Goal: Find specific page/section: Find specific page/section

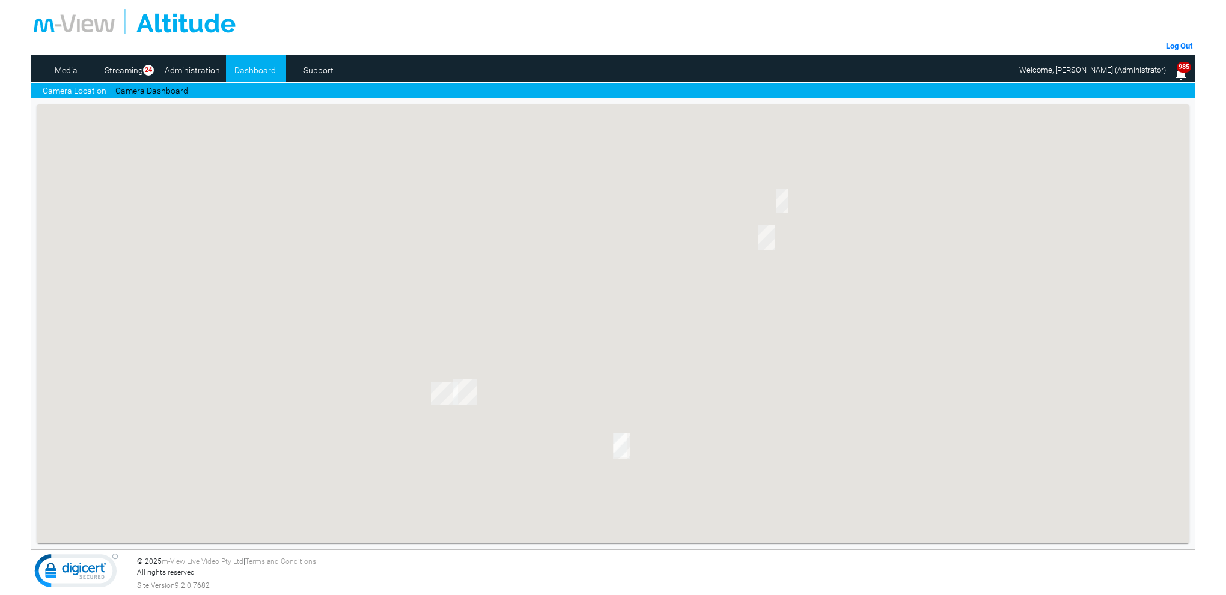
click at [183, 92] on link "Camera Dashboard" at bounding box center [151, 91] width 73 height 13
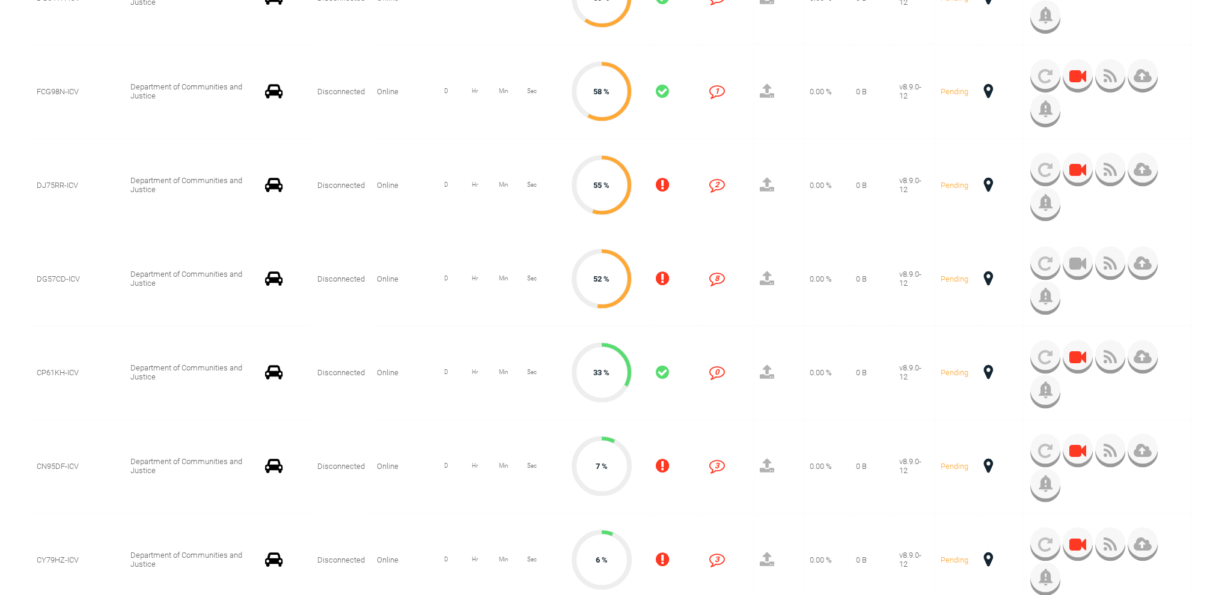
scroll to position [1562, 0]
click at [984, 464] on span at bounding box center [988, 465] width 9 height 16
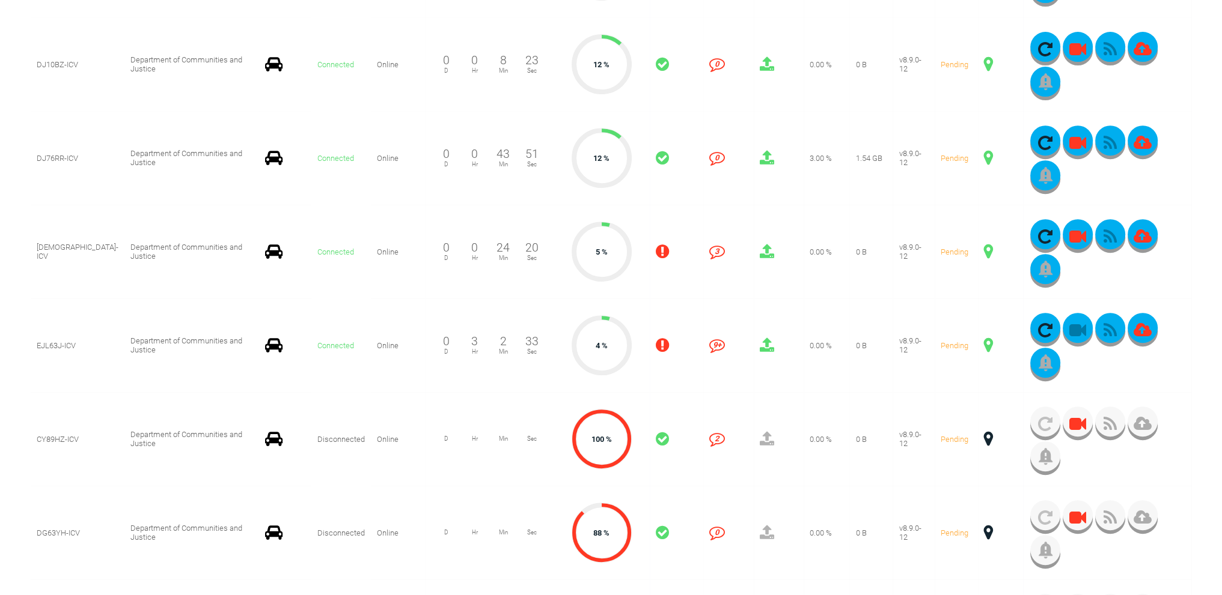
scroll to position [661, 0]
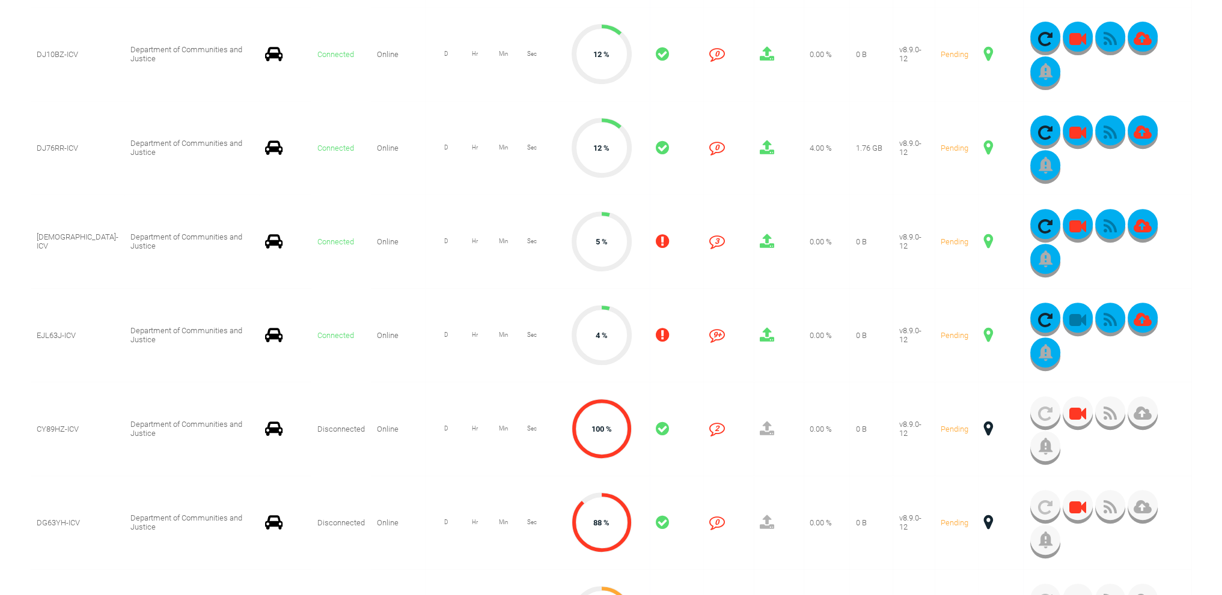
click at [984, 246] on span at bounding box center [988, 242] width 9 height 16
click at [984, 240] on span at bounding box center [988, 242] width 9 height 16
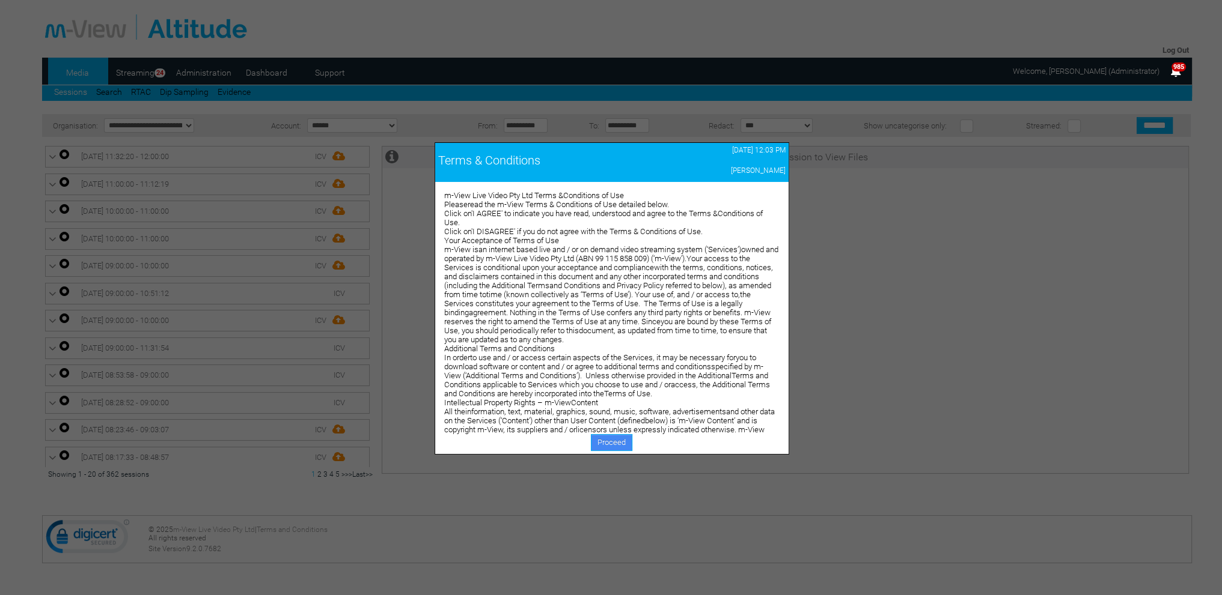
click at [601, 440] on link "Proceed" at bounding box center [611, 442] width 41 height 17
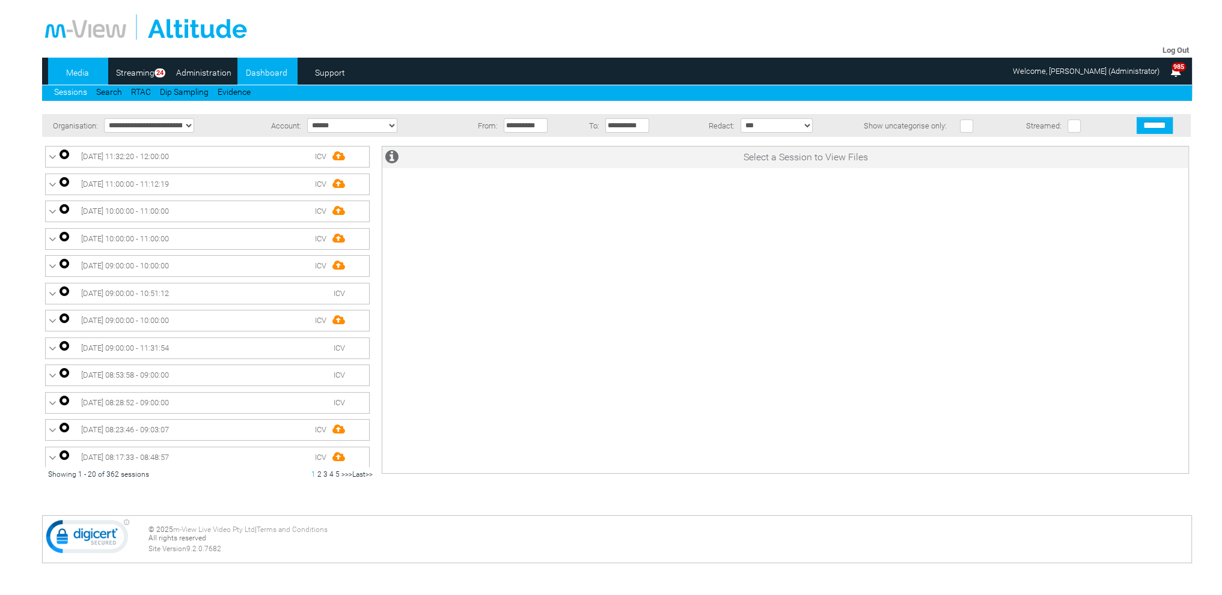
click at [260, 75] on link "Dashboard" at bounding box center [266, 73] width 58 height 18
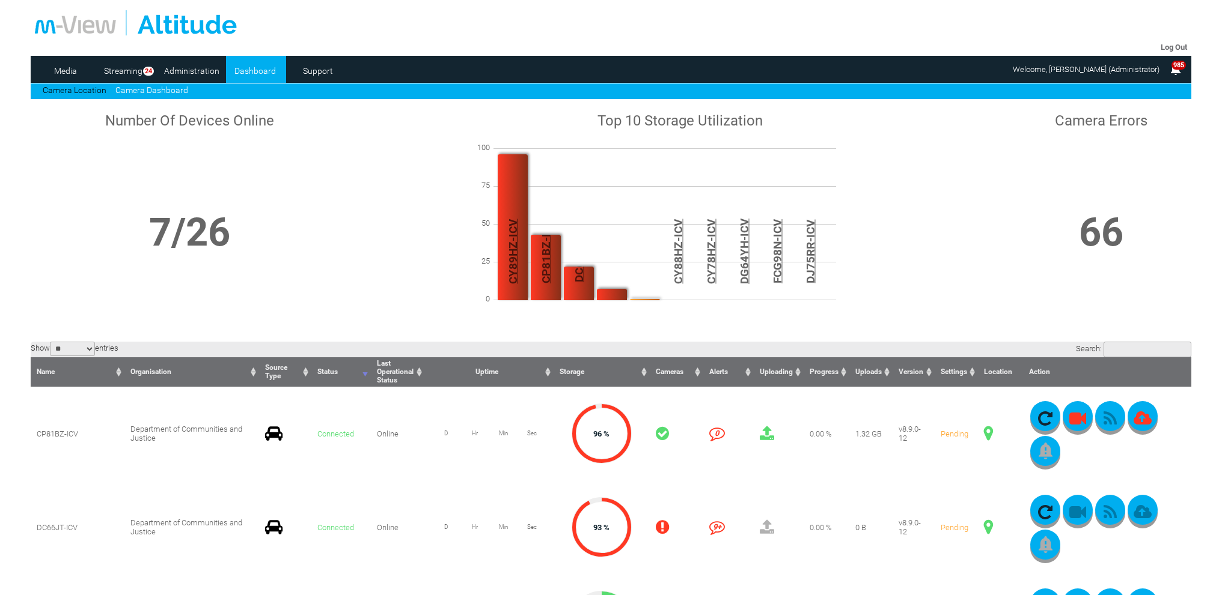
scroll to position [240, 0]
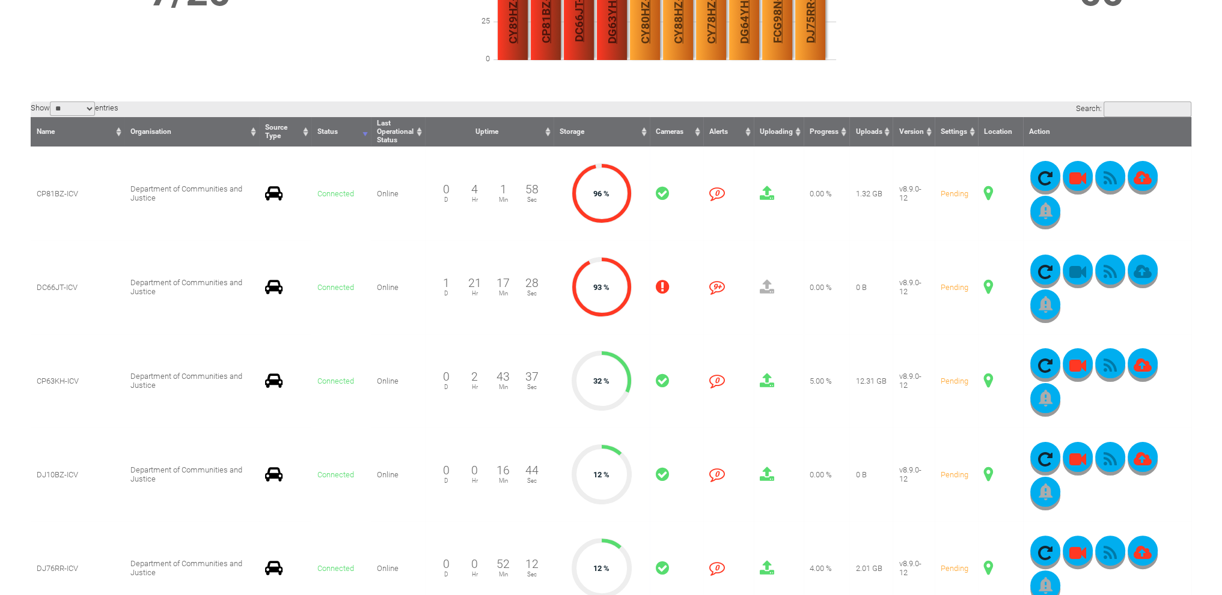
click at [984, 379] on span at bounding box center [988, 381] width 9 height 16
